Goal: Find contact information: Find contact information

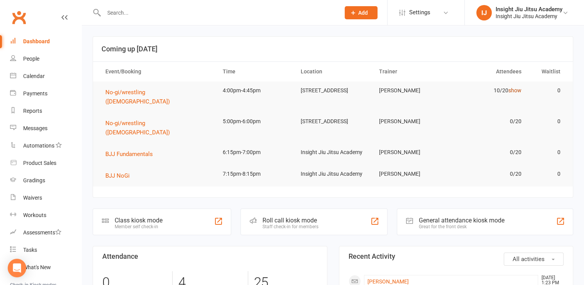
click at [518, 91] on link "show" at bounding box center [515, 90] width 13 height 6
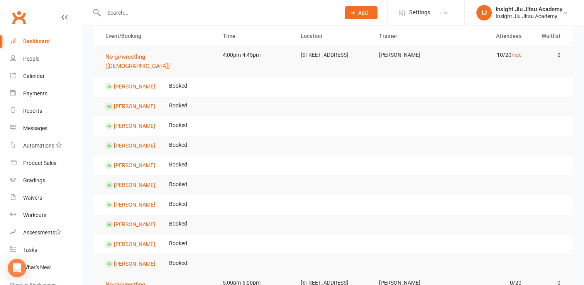
scroll to position [31, 0]
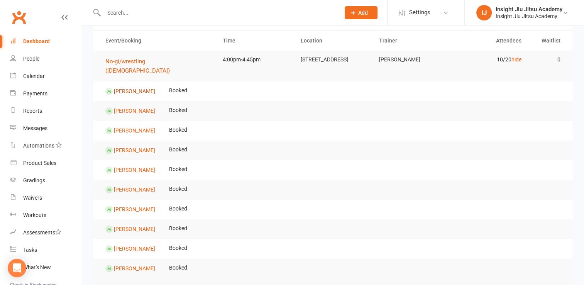
click at [122, 88] on link "[PERSON_NAME]" at bounding box center [134, 91] width 41 height 6
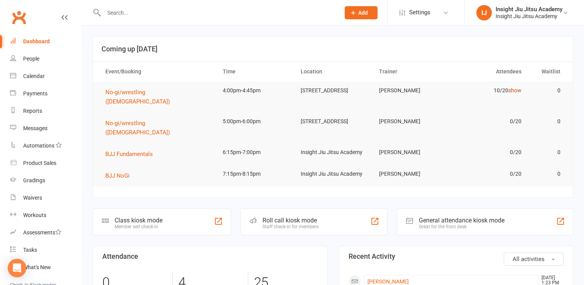
click at [521, 93] on link "show" at bounding box center [515, 90] width 13 height 6
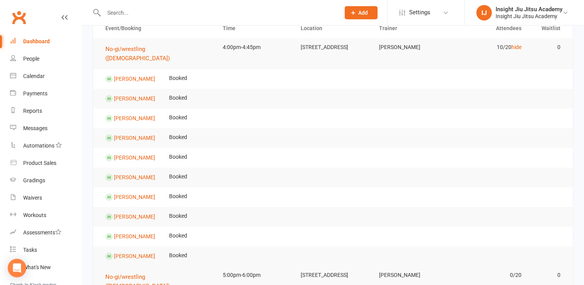
scroll to position [43, 0]
